Goal: Task Accomplishment & Management: Manage account settings

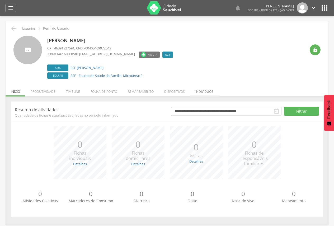
click at [199, 90] on li "Indivíduos" at bounding box center [204, 90] width 28 height 12
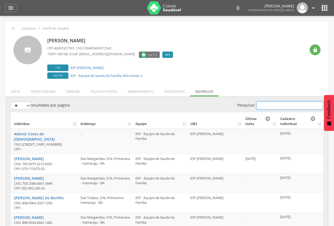
click at [275, 105] on input "Pesquisar" at bounding box center [289, 105] width 67 height 8
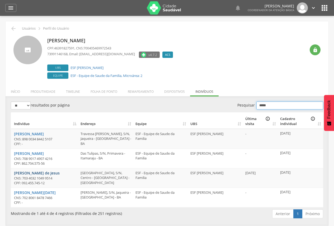
type input "*****"
click at [58, 172] on link "[PERSON_NAME] de Jesus" at bounding box center [37, 172] width 46 height 5
click at [97, 91] on li "Folha de ponto" at bounding box center [103, 90] width 37 height 12
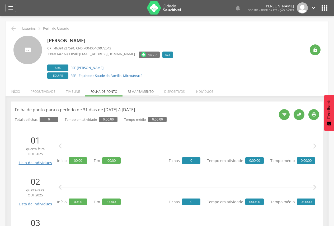
click at [133, 91] on li "Remapeamento" at bounding box center [140, 90] width 36 height 12
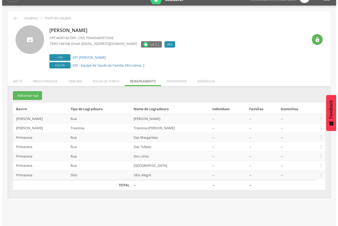
scroll to position [16, 0]
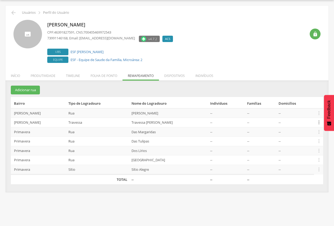
click at [318, 122] on icon "" at bounding box center [319, 122] width 6 height 6
click at [302, 101] on link "Desalocar famílias" at bounding box center [301, 101] width 42 height 7
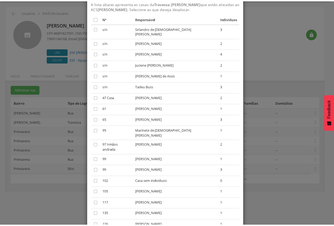
scroll to position [53, 0]
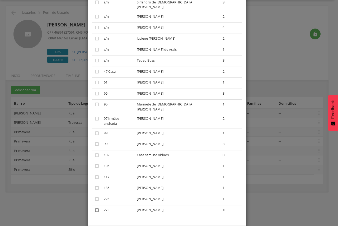
click at [94, 207] on icon "" at bounding box center [96, 209] width 5 height 5
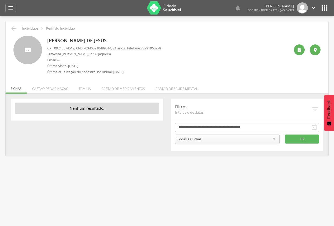
click at [87, 89] on li "Família" at bounding box center [85, 87] width 22 height 12
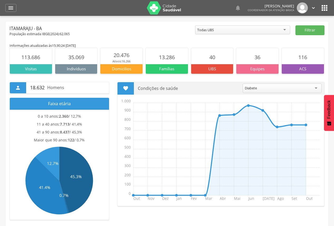
click at [257, 27] on div "Todas UBS" at bounding box center [242, 29] width 95 height 9
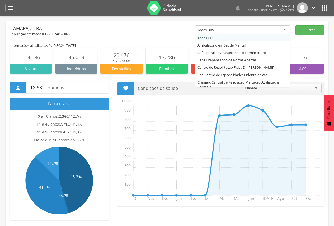
drag, startPoint x: 168, startPoint y: 37, endPoint x: 188, endPoint y: 31, distance: 20.9
click at [170, 37] on main "Informações atualizadas às 15:30:24 do dia 14/10/2025 113.686 Visitas 35.069 In…" at bounding box center [166, 203] width 315 height 334
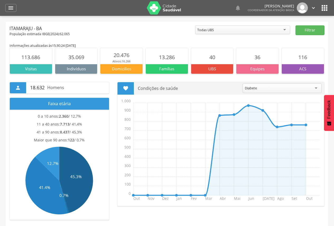
click at [327, 4] on icon "" at bounding box center [324, 8] width 8 height 8
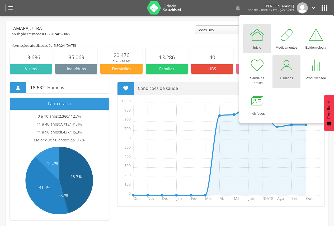
click at [290, 69] on div at bounding box center [286, 66] width 16 height 16
